Goal: Task Accomplishment & Management: Complete application form

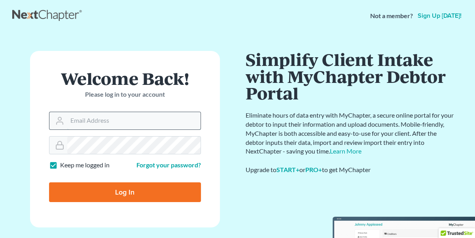
click at [121, 112] on div at bounding box center [125, 121] width 152 height 18
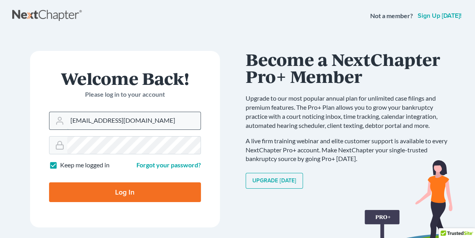
type input "[EMAIL_ADDRESS][DOMAIN_NAME]"
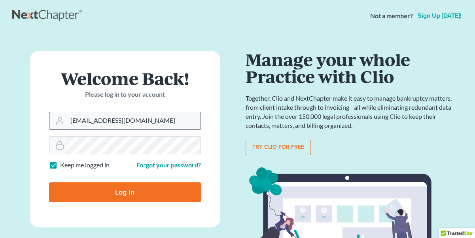
click at [49, 183] on input "Log In" at bounding box center [125, 193] width 152 height 20
type input "Thinking..."
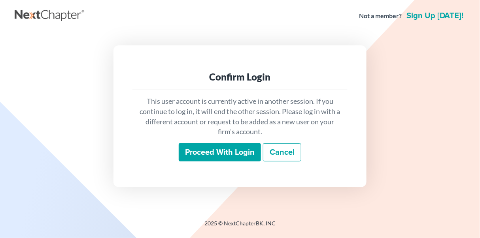
click at [203, 146] on input "Proceed with login" at bounding box center [220, 153] width 82 height 18
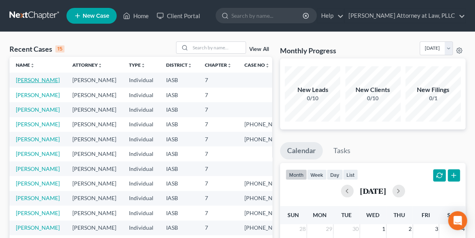
click at [23, 83] on link "Hanson, Jonathan" at bounding box center [38, 80] width 44 height 7
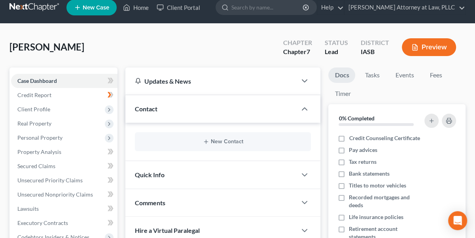
scroll to position [36, 0]
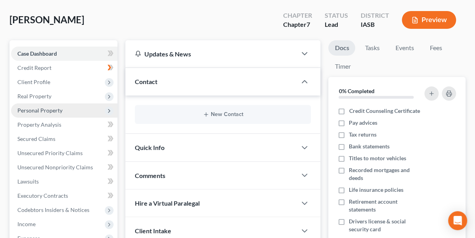
click at [44, 110] on span "Personal Property" at bounding box center [39, 110] width 45 height 7
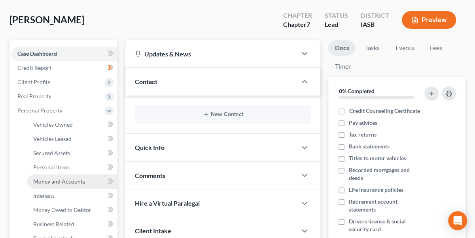
click at [63, 178] on span "Money and Accounts" at bounding box center [59, 181] width 52 height 7
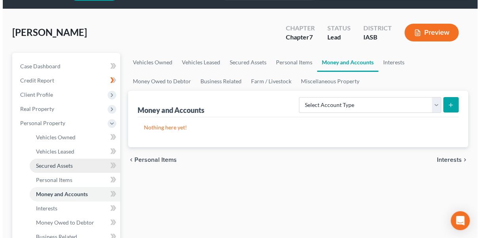
scroll to position [36, 0]
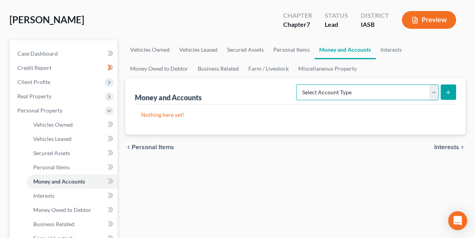
click at [431, 87] on select "Select Account Type Brokerage Cash on Hand Certificates of Deposit Checking Acc…" at bounding box center [367, 93] width 142 height 16
select select "savings"
click at [298, 85] on select "Select Account Type Brokerage Cash on Hand Certificates of Deposit Checking Acc…" at bounding box center [367, 93] width 142 height 16
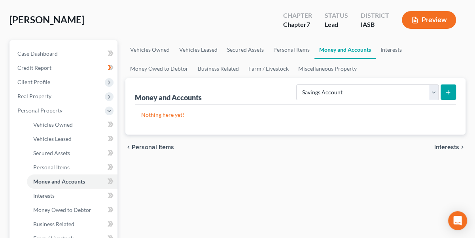
click at [450, 93] on icon "submit" at bounding box center [448, 92] width 6 height 6
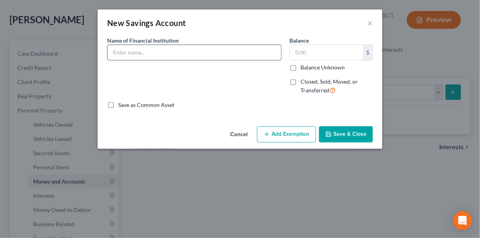
click at [132, 49] on input "text" at bounding box center [195, 52] width 174 height 15
type input "Navy Federal Credit Union"
click at [298, 51] on input "text" at bounding box center [326, 52] width 73 height 15
type input "5.00"
click at [198, 51] on input "Navy Federal Credit Union" at bounding box center [195, 52] width 174 height 15
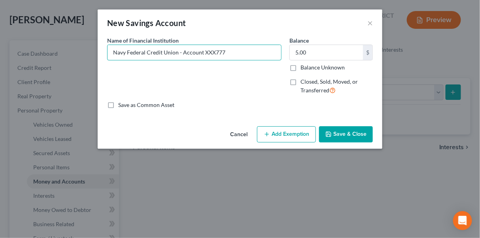
type input "Navy Federal Credit Union - Account XXX777"
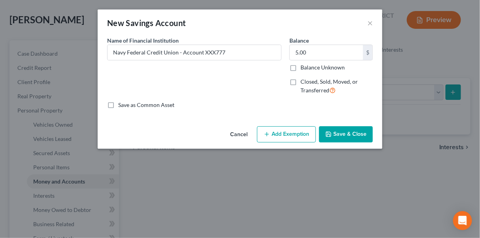
click at [291, 137] on button "Add Exemption" at bounding box center [286, 135] width 59 height 17
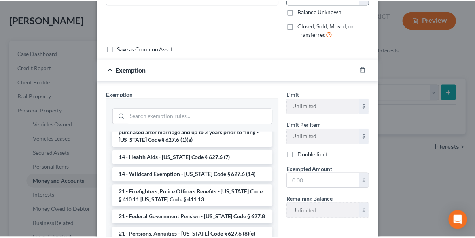
scroll to position [0, 0]
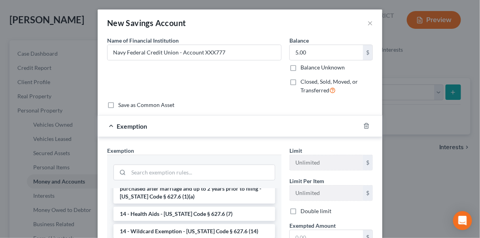
click at [108, 124] on div "Exemption" at bounding box center [229, 126] width 263 height 21
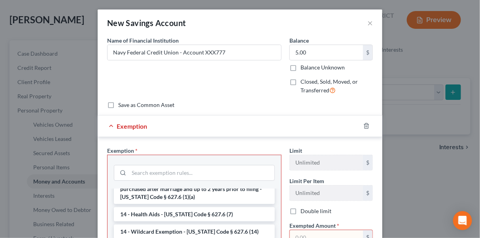
click at [107, 126] on div "Exemption" at bounding box center [229, 126] width 263 height 21
click at [210, 84] on div "Name of Financial Institution * Navy Federal Credit Union - Account XXX777" at bounding box center [194, 68] width 182 height 65
click at [363, 125] on icon "button" at bounding box center [366, 126] width 6 height 6
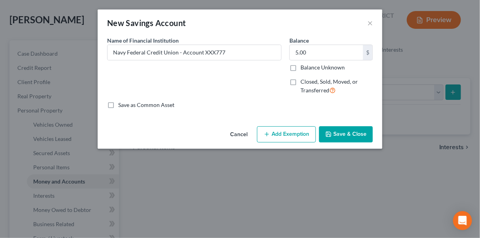
click at [339, 134] on button "Save & Close" at bounding box center [346, 135] width 54 height 17
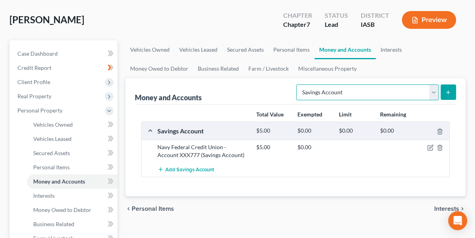
click at [433, 92] on select "Select Account Type Brokerage Cash on Hand Certificates of Deposit Checking Acc…" at bounding box center [367, 93] width 142 height 16
select select "money_market"
click at [298, 85] on select "Select Account Type Brokerage Cash on Hand Certificates of Deposit Checking Acc…" at bounding box center [367, 93] width 142 height 16
click at [453, 91] on button "submit" at bounding box center [448, 92] width 15 height 15
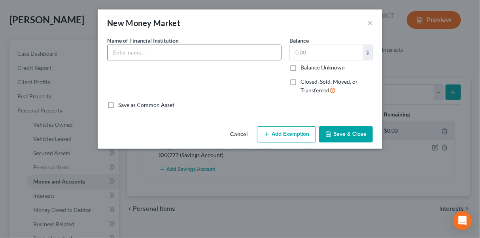
click at [123, 52] on input "text" at bounding box center [195, 52] width 174 height 15
type input "Navy Federal Credit Union - Account XXX103"
type input "0.00"
click at [359, 136] on button "Save & Close" at bounding box center [346, 135] width 54 height 17
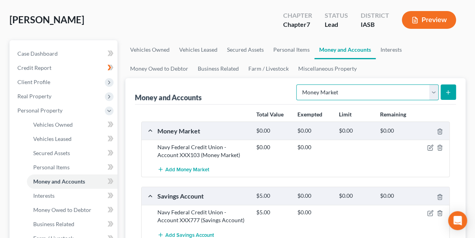
click at [435, 91] on select "Select Account Type Brokerage Cash on Hand Certificates of Deposit Checking Acc…" at bounding box center [367, 93] width 142 height 16
select select "checking"
click at [298, 85] on select "Select Account Type Brokerage Cash on Hand Certificates of Deposit Checking Acc…" at bounding box center [367, 93] width 142 height 16
click at [447, 92] on icon "submit" at bounding box center [448, 92] width 6 height 6
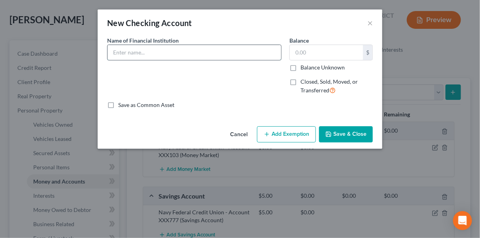
drag, startPoint x: 134, startPoint y: 56, endPoint x: 142, endPoint y: 53, distance: 8.0
click at [134, 56] on input "text" at bounding box center [195, 52] width 174 height 15
type input "Navy Federal Credit Union - Account XXX582"
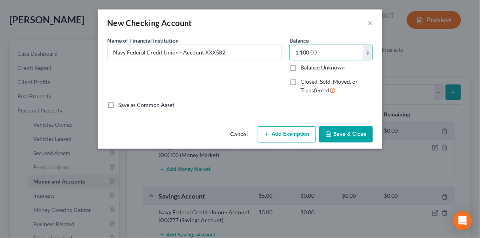
type input "1,100.00"
click at [348, 129] on button "Save & Close" at bounding box center [346, 135] width 54 height 17
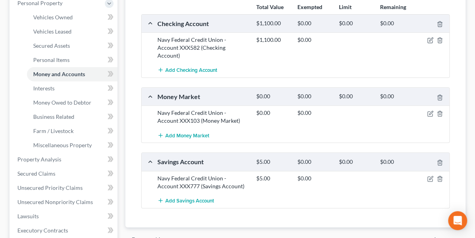
scroll to position [144, 0]
click at [51, 100] on span "Money Owed to Debtor" at bounding box center [62, 102] width 58 height 7
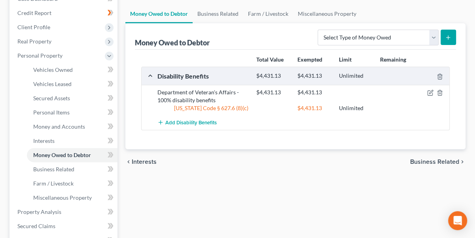
scroll to position [108, 0]
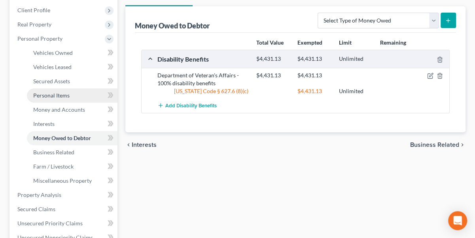
click at [54, 93] on span "Personal Items" at bounding box center [51, 95] width 36 height 7
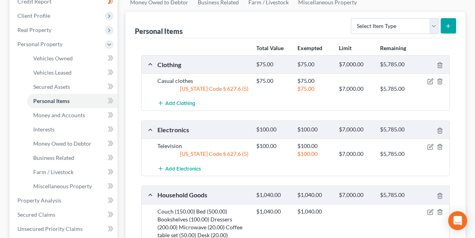
scroll to position [108, 0]
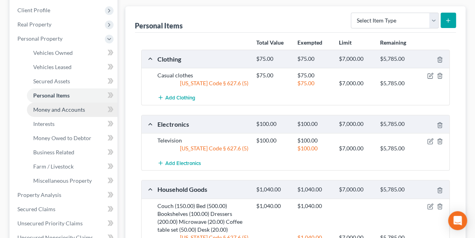
click at [41, 107] on span "Money and Accounts" at bounding box center [59, 109] width 52 height 7
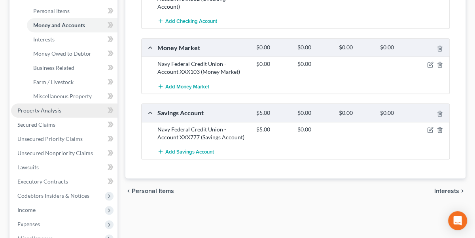
scroll to position [180, 0]
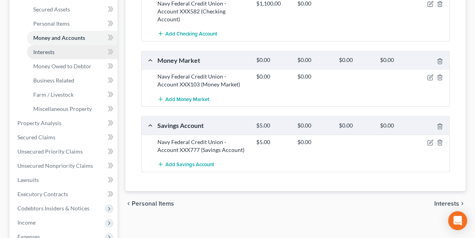
click at [49, 51] on span "Interests" at bounding box center [43, 52] width 21 height 7
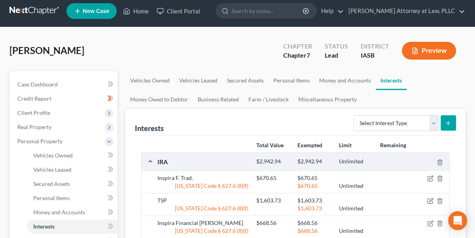
scroll to position [36, 0]
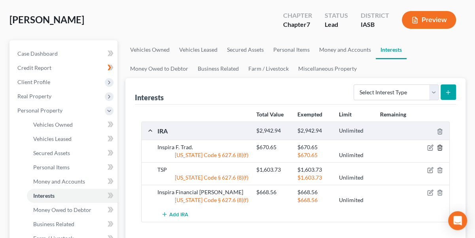
click at [441, 146] on icon "button" at bounding box center [440, 148] width 6 height 6
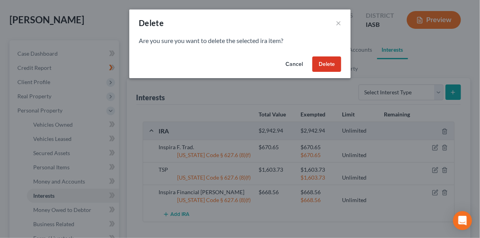
click at [333, 66] on button "Delete" at bounding box center [326, 65] width 29 height 16
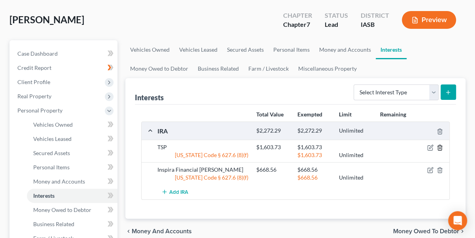
click at [438, 146] on icon "button" at bounding box center [440, 148] width 6 height 6
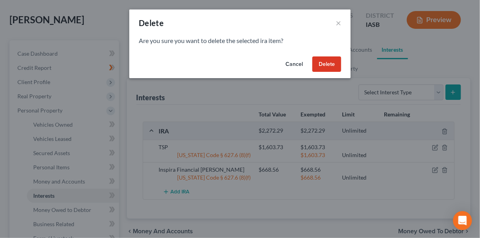
drag, startPoint x: 326, startPoint y: 66, endPoint x: 333, endPoint y: 79, distance: 14.3
click at [327, 66] on button "Delete" at bounding box center [326, 65] width 29 height 16
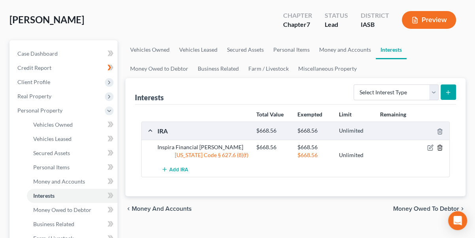
click at [439, 149] on icon "button" at bounding box center [440, 148] width 6 height 6
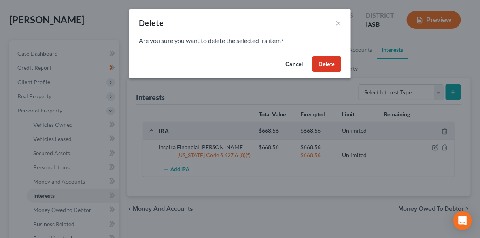
click at [330, 70] on button "Delete" at bounding box center [326, 65] width 29 height 16
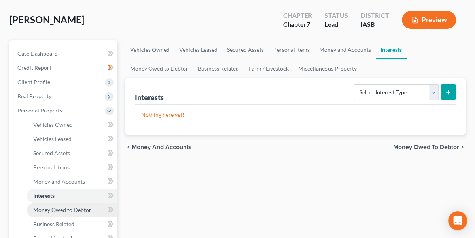
click at [56, 208] on span "Money Owed to Debtor" at bounding box center [62, 210] width 58 height 7
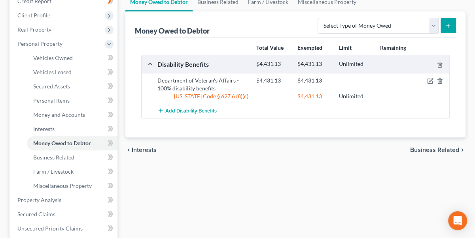
scroll to position [72, 0]
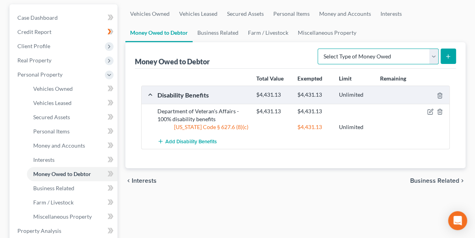
click at [433, 54] on select "Select Type of Money Owed Accounts Receivable Alimony Child Support Claims Agai…" at bounding box center [378, 57] width 121 height 16
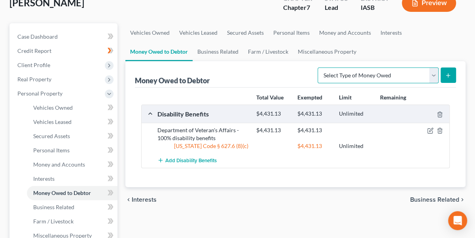
scroll to position [36, 0]
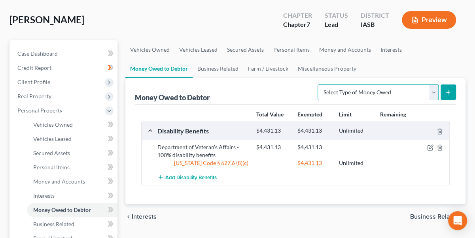
click at [435, 90] on select "Select Type of Money Owed Accounts Receivable Alimony Child Support Claims Agai…" at bounding box center [378, 93] width 121 height 16
click at [452, 48] on ul "Vehicles Owned Vehicles Leased Secured Assets Personal Items Money and Accounts…" at bounding box center [295, 59] width 340 height 38
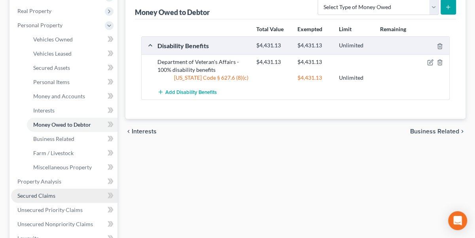
scroll to position [144, 0]
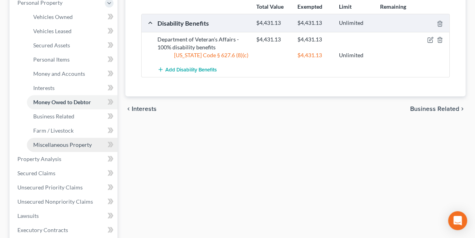
click at [75, 143] on span "Miscellaneous Property" at bounding box center [62, 145] width 59 height 7
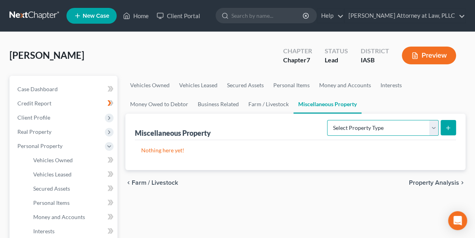
click at [437, 127] on select "Select Property Type Assigned for Creditor Benefit Within 1 Year Holding for An…" at bounding box center [383, 128] width 112 height 16
click at [415, 98] on ul "Vehicles Owned Vehicles Leased Secured Assets Personal Items Money and Accounts…" at bounding box center [295, 95] width 340 height 38
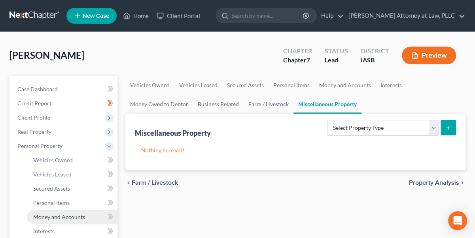
scroll to position [72, 0]
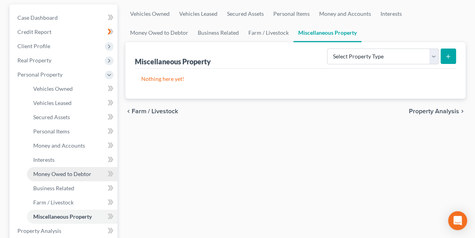
click at [60, 172] on span "Money Owed to Debtor" at bounding box center [62, 174] width 58 height 7
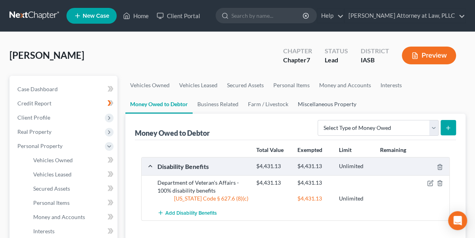
click at [319, 104] on link "Miscellaneous Property" at bounding box center [327, 104] width 68 height 19
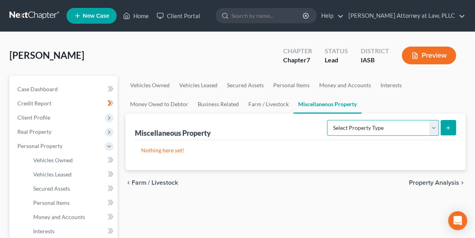
click at [432, 125] on select "Select Property Type Assigned for Creditor Benefit Within 1 Year Holding for An…" at bounding box center [383, 128] width 112 height 16
click at [165, 105] on link "Money Owed to Debtor" at bounding box center [159, 104] width 68 height 19
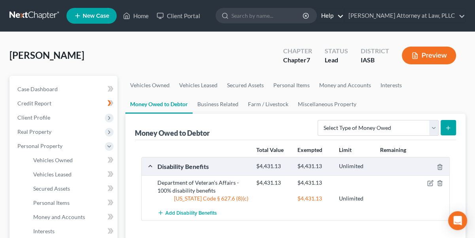
click at [344, 15] on link "Help" at bounding box center [330, 16] width 26 height 14
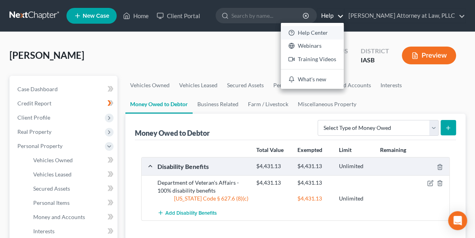
click at [317, 30] on link "Help Center" at bounding box center [312, 32] width 63 height 13
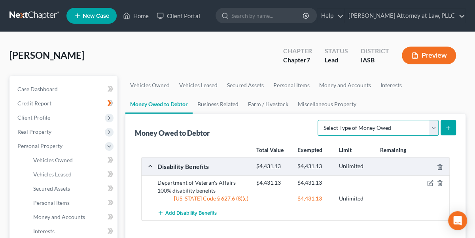
click at [431, 128] on select "Select Type of Money Owed Accounts Receivable Alimony Child Support Claims Agai…" at bounding box center [378, 128] width 121 height 16
click at [436, 131] on select "Select Type of Money Owed Accounts Receivable Alimony Child Support Claims Agai…" at bounding box center [378, 128] width 121 height 16
click at [435, 123] on select "Select Type of Money Owed Accounts Receivable Alimony Child Support Claims Agai…" at bounding box center [378, 128] width 121 height 16
click at [435, 125] on select "Select Type of Money Owed Accounts Receivable Alimony Child Support Claims Agai…" at bounding box center [378, 128] width 121 height 16
select select "accounts_receivable"
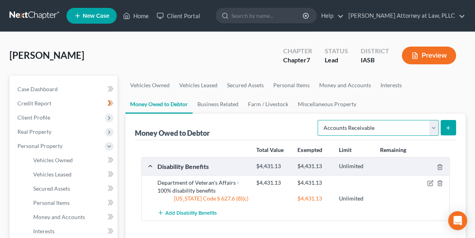
click at [319, 120] on select "Select Type of Money Owed Accounts Receivable Alimony Child Support Claims Agai…" at bounding box center [378, 128] width 121 height 16
click at [451, 125] on icon "submit" at bounding box center [448, 128] width 6 height 6
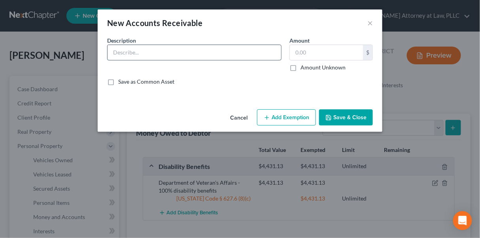
click at [144, 51] on input "text" at bounding box center [195, 52] width 174 height 15
type input "Expeditors"
type input "1,059.00"
click at [150, 49] on input "Expeditors" at bounding box center [195, 52] width 174 height 15
type input "Expeditors - Wages"
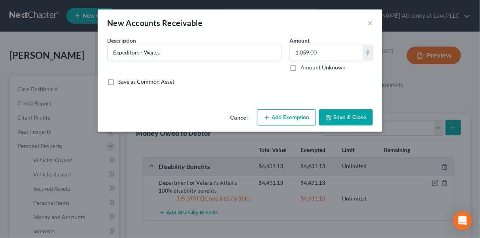
click at [356, 117] on button "Save & Close" at bounding box center [346, 118] width 54 height 17
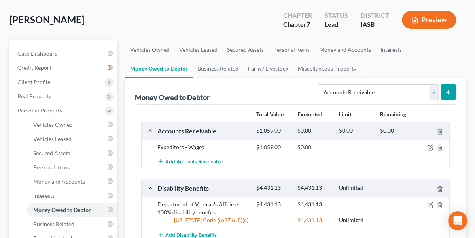
scroll to position [72, 0]
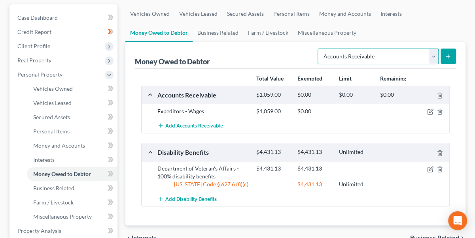
click at [435, 57] on select "Select Type of Money Owed Accounts Receivable Alimony Child Support Claims Agai…" at bounding box center [378, 57] width 121 height 16
click at [319, 49] on select "Select Type of Money Owed Accounts Receivable Alimony Child Support Claims Agai…" at bounding box center [378, 57] width 121 height 16
click at [432, 110] on icon "button" at bounding box center [431, 112] width 4 height 4
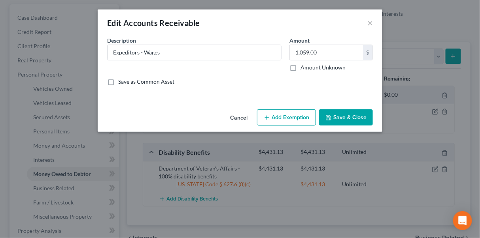
click at [242, 115] on button "Cancel" at bounding box center [239, 118] width 30 height 16
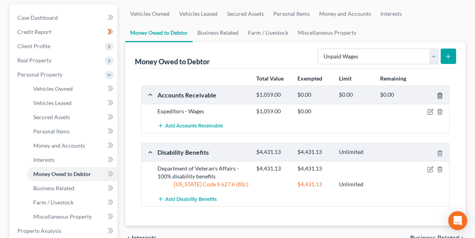
click at [439, 94] on icon "button" at bounding box center [440, 96] width 6 height 6
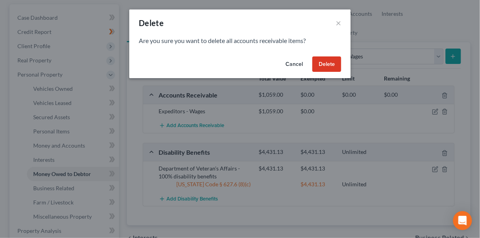
click at [335, 68] on button "Delete" at bounding box center [326, 65] width 29 height 16
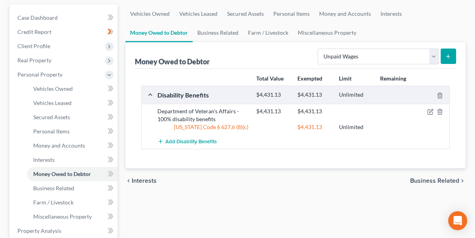
click at [449, 57] on line "submit" at bounding box center [449, 57] width 4 height 0
click at [446, 53] on icon "submit" at bounding box center [448, 56] width 6 height 6
click at [448, 50] on button "submit" at bounding box center [448, 56] width 15 height 15
click at [384, 59] on select "Select Type of Money Owed Accounts Receivable Alimony Child Support Claims Agai…" at bounding box center [378, 57] width 121 height 16
click at [452, 51] on button "submit" at bounding box center [448, 56] width 15 height 15
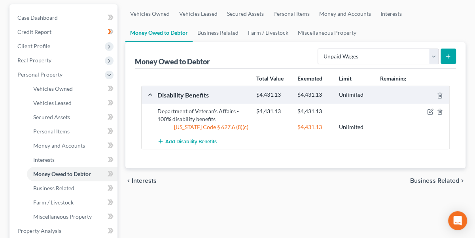
click at [448, 53] on icon "submit" at bounding box center [448, 56] width 6 height 6
click at [446, 53] on icon "submit" at bounding box center [448, 56] width 6 height 6
click at [434, 53] on select "Select Type of Money Owed Accounts Receivable Alimony Child Support Claims Agai…" at bounding box center [378, 57] width 121 height 16
click at [450, 54] on icon "submit" at bounding box center [448, 56] width 6 height 6
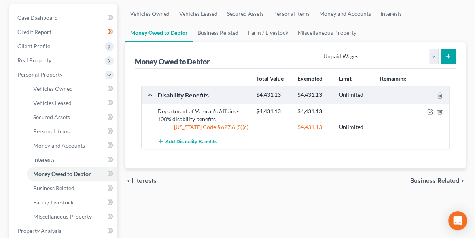
click at [284, 60] on div "Money Owed to Debtor Select Type of Money Owed Accounts Receivable Alimony Chil…" at bounding box center [295, 55] width 321 height 26
click at [438, 51] on select "Select Type of Money Owed Accounts Receivable Alimony Child Support Claims Agai…" at bounding box center [378, 57] width 121 height 16
select select "claims_against_third_parties"
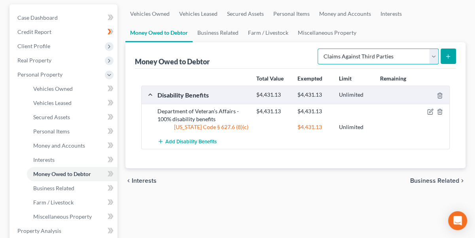
click at [319, 49] on select "Select Type of Money Owed Accounts Receivable Alimony Child Support Claims Agai…" at bounding box center [378, 57] width 121 height 16
click at [450, 55] on icon "submit" at bounding box center [448, 56] width 6 height 6
click at [447, 51] on button "submit" at bounding box center [448, 56] width 15 height 15
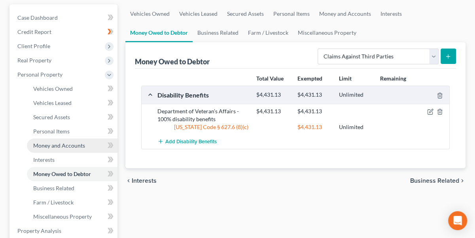
click at [51, 145] on span "Money and Accounts" at bounding box center [59, 145] width 52 height 7
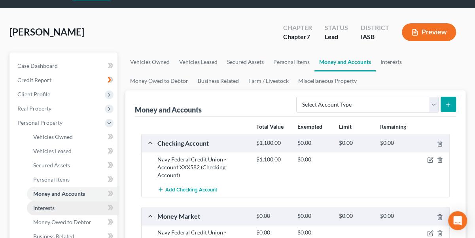
scroll to position [36, 0]
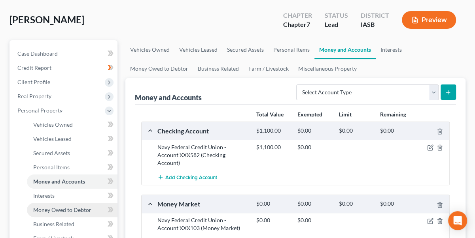
click at [52, 210] on span "Money Owed to Debtor" at bounding box center [62, 210] width 58 height 7
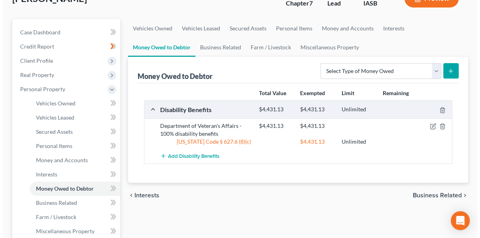
scroll to position [72, 0]
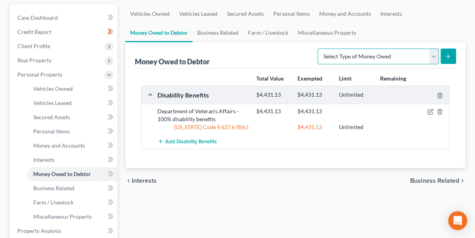
click at [435, 52] on select "Select Type of Money Owed Accounts Receivable Alimony Child Support Claims Agai…" at bounding box center [378, 57] width 121 height 16
select select "claims_against_third_parties"
click at [319, 49] on select "Select Type of Money Owed Accounts Receivable Alimony Child Support Claims Agai…" at bounding box center [378, 57] width 121 height 16
click at [452, 54] on button "submit" at bounding box center [448, 56] width 15 height 15
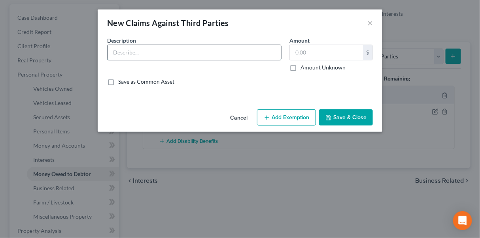
click at [141, 47] on input "text" at bounding box center [195, 52] width 174 height 15
type input "Chyanna Seebeck and Ermilee Seebeck, address uknown. Judgment entered in State …"
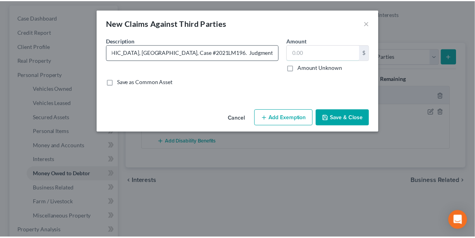
scroll to position [0, 0]
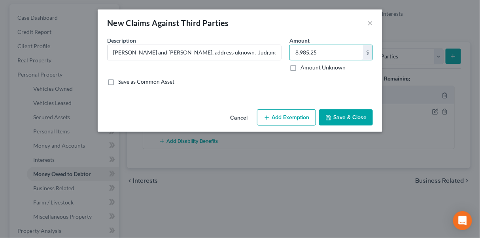
type input "8,985.25"
click at [341, 118] on button "Save & Close" at bounding box center [346, 118] width 54 height 17
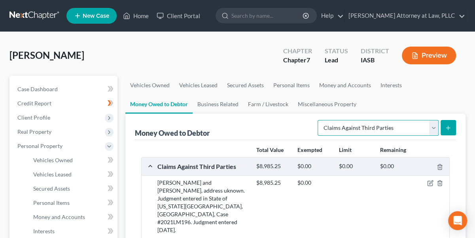
click at [433, 123] on select "Select Type of Money Owed Accounts Receivable Alimony Child Support Claims Agai…" at bounding box center [378, 128] width 121 height 16
select select "unpaid_wages"
click at [319, 120] on select "Select Type of Money Owed Accounts Receivable Alimony Child Support Claims Agai…" at bounding box center [378, 128] width 121 height 16
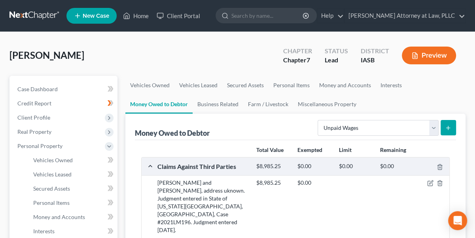
click at [447, 125] on icon "submit" at bounding box center [448, 128] width 6 height 6
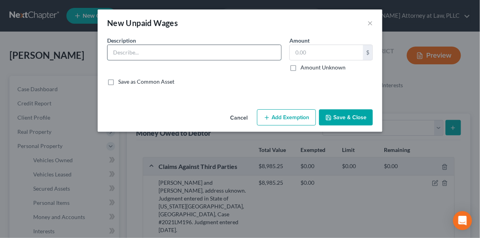
click at [175, 52] on input "text" at bounding box center [195, 52] width 174 height 15
type input "Expeditor - Wages"
type input "1,059.00"
click at [285, 115] on button "Add Exemption" at bounding box center [286, 118] width 59 height 17
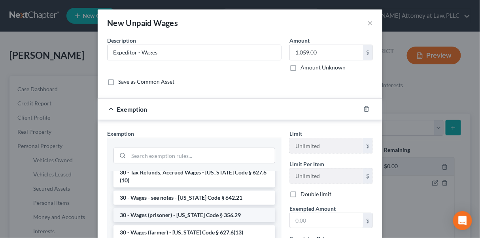
scroll to position [36, 0]
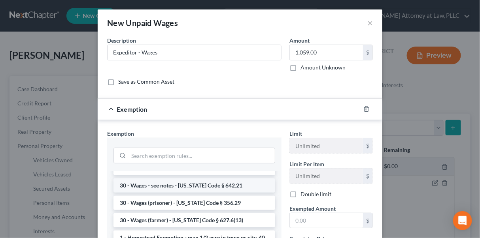
click at [133, 179] on li "30 - Wages - see notes - Iowa Code § 642.21" at bounding box center [195, 186] width 162 height 14
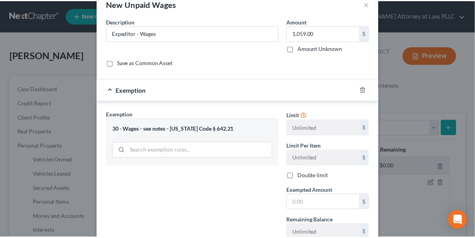
scroll to position [72, 0]
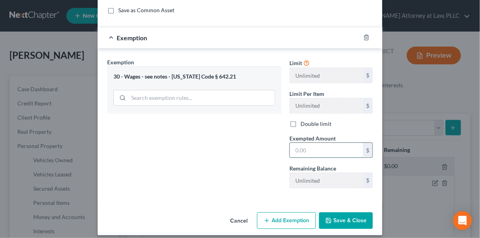
click at [293, 148] on input "text" at bounding box center [326, 150] width 73 height 15
type input "1,059.00"
click at [346, 221] on button "Save & Close" at bounding box center [346, 221] width 54 height 17
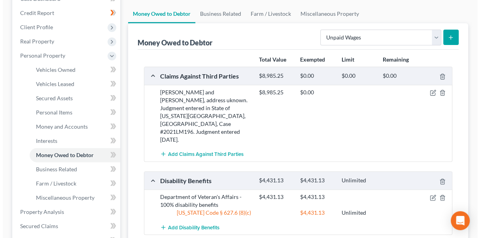
scroll to position [108, 0]
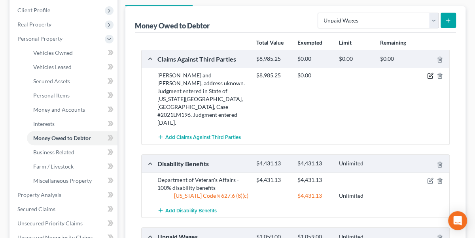
click at [428, 74] on icon "button" at bounding box center [430, 76] width 5 height 5
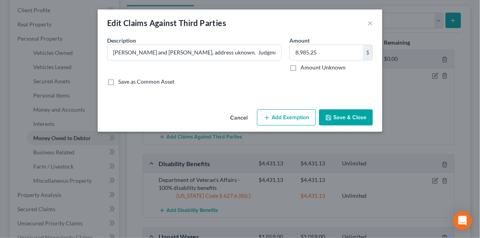
click at [284, 118] on button "Add Exemption" at bounding box center [286, 118] width 59 height 17
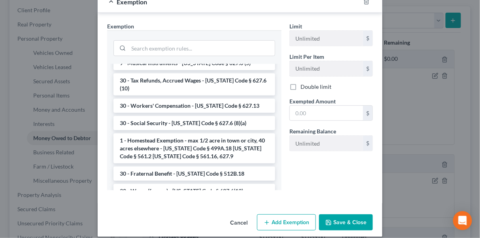
click at [235, 221] on button "Cancel" at bounding box center [239, 224] width 30 height 16
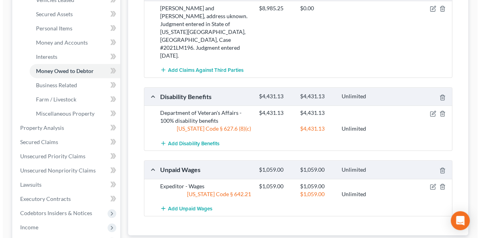
scroll to position [180, 0]
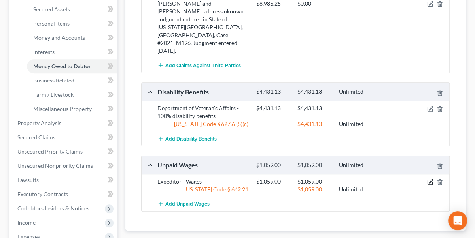
click at [430, 179] on icon "button" at bounding box center [430, 182] width 6 height 6
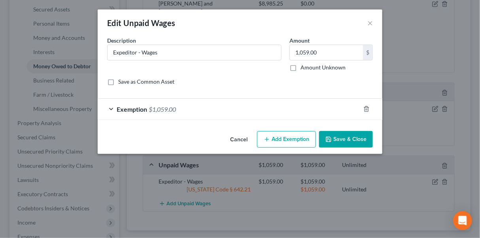
click at [289, 142] on button "Add Exemption" at bounding box center [286, 139] width 59 height 17
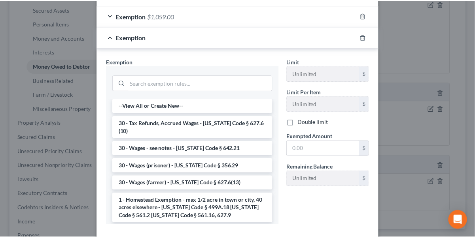
scroll to position [0, 0]
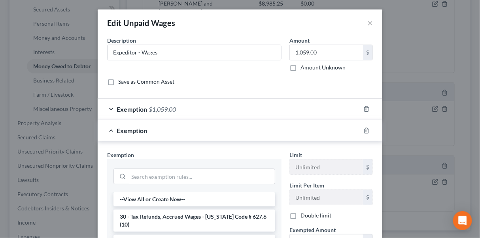
click at [364, 19] on div "Edit Unpaid Wages ×" at bounding box center [240, 22] width 285 height 27
click at [367, 19] on button "×" at bounding box center [370, 22] width 6 height 9
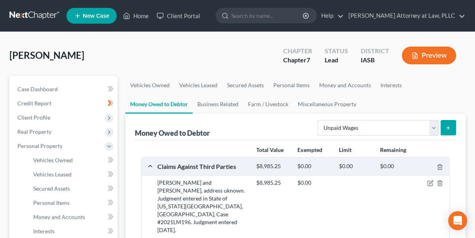
click at [443, 50] on button "Preview" at bounding box center [429, 56] width 54 height 18
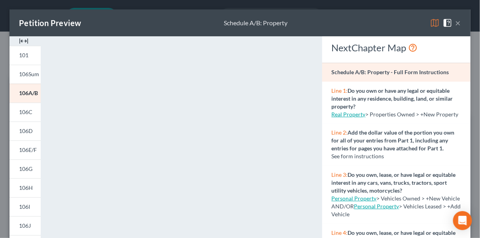
click at [456, 23] on button "×" at bounding box center [459, 22] width 6 height 9
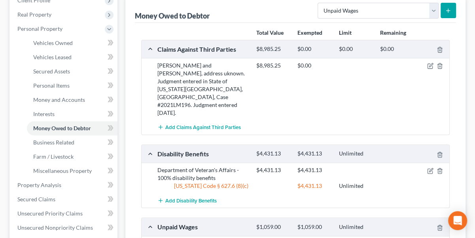
scroll to position [216, 0]
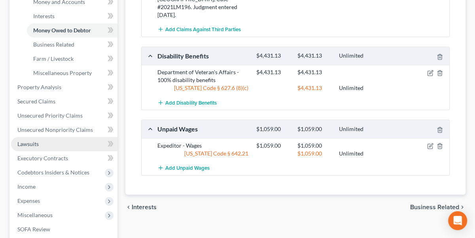
click at [31, 142] on span "Lawsuits" at bounding box center [27, 144] width 21 height 7
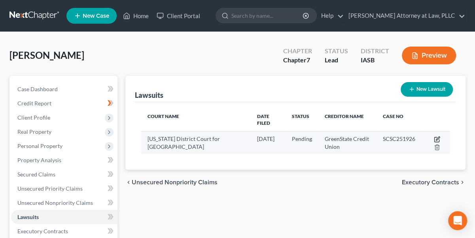
click at [437, 137] on icon "button" at bounding box center [438, 139] width 4 height 4
select select "16"
select select "0"
select select "4"
select select "16"
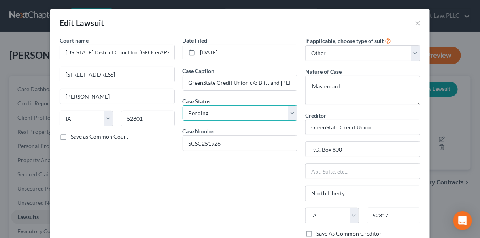
click at [289, 110] on select "Select Pending On Appeal Concluded" at bounding box center [240, 114] width 115 height 16
select select "2"
click at [183, 106] on select "Select Pending On Appeal Concluded" at bounding box center [240, 114] width 115 height 16
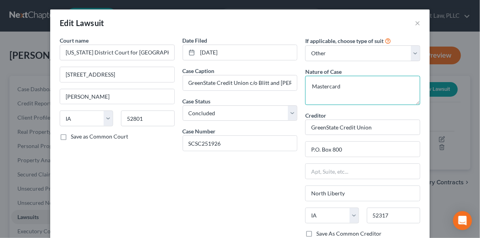
click at [347, 91] on textarea "Mastercard" at bounding box center [362, 90] width 115 height 29
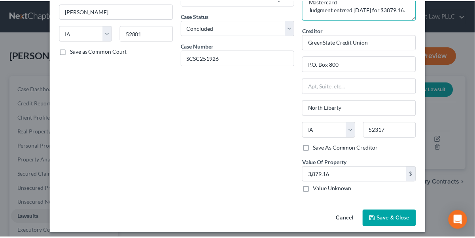
scroll to position [89, 0]
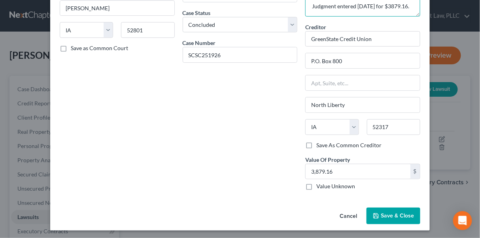
type textarea "Mastercard Judgment entered 9/25/2025 for $3879.16."
click at [403, 214] on span "Save & Close" at bounding box center [397, 216] width 33 height 7
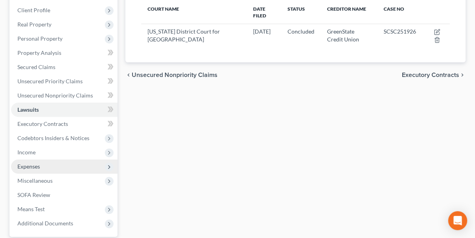
scroll to position [108, 0]
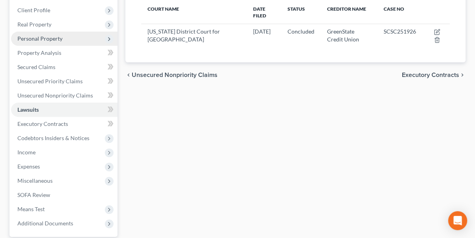
click at [36, 38] on span "Personal Property" at bounding box center [39, 38] width 45 height 7
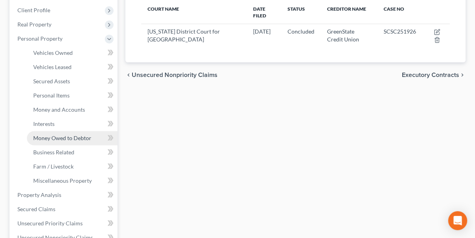
click at [68, 139] on span "Money Owed to Debtor" at bounding box center [62, 138] width 58 height 7
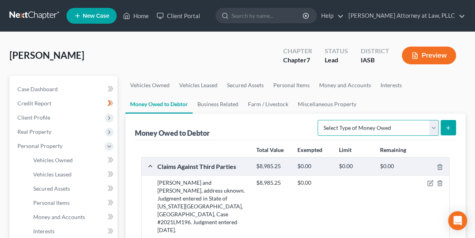
click at [433, 125] on select "Select Type of Money Owed Accounts Receivable Alimony Child Support Claims Agai…" at bounding box center [378, 128] width 121 height 16
